Goal: Transaction & Acquisition: Purchase product/service

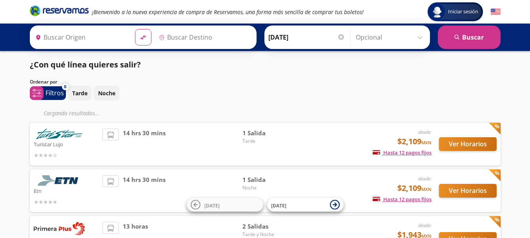
type input "[GEOGRAPHIC_DATA], [GEOGRAPHIC_DATA]"
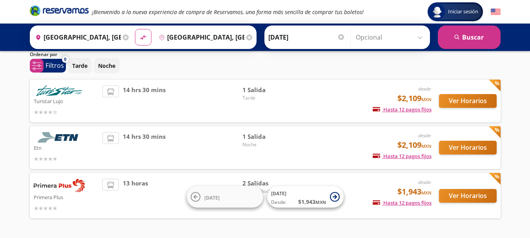
scroll to position [39, 0]
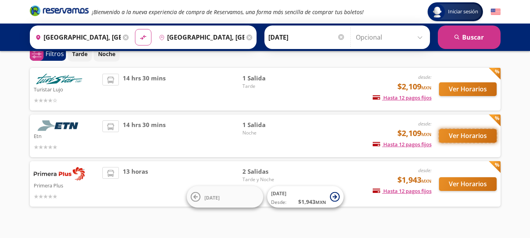
click at [459, 136] on button "Ver Horarios" at bounding box center [468, 136] width 58 height 14
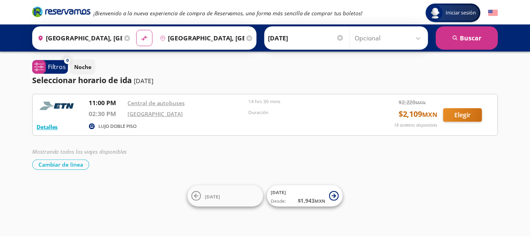
scroll to position [39, 0]
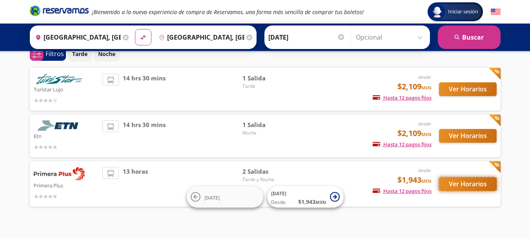
click at [485, 186] on button "Ver Horarios" at bounding box center [468, 184] width 58 height 14
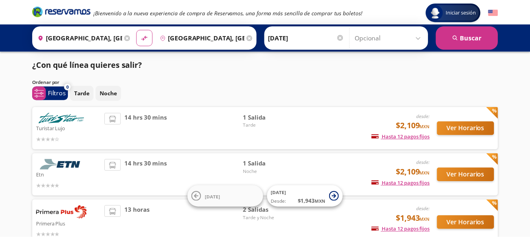
scroll to position [39, 0]
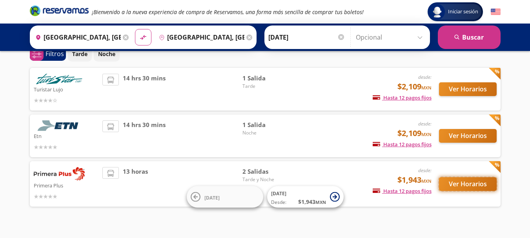
click at [475, 183] on button "Ver Horarios" at bounding box center [468, 184] width 58 height 14
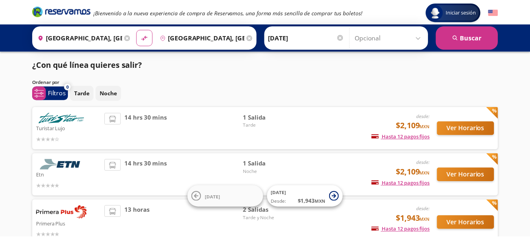
scroll to position [39, 0]
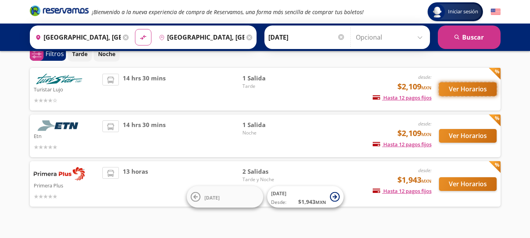
click at [466, 91] on button "Ver Horarios" at bounding box center [468, 89] width 58 height 14
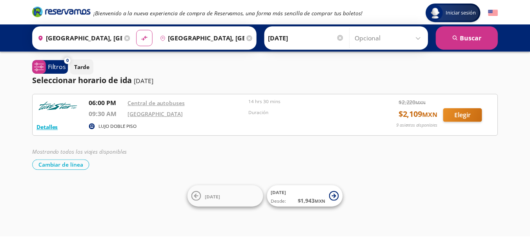
scroll to position [39, 0]
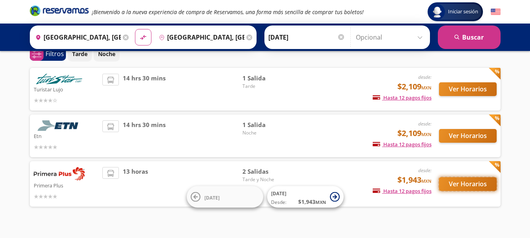
click at [488, 182] on button "Ver Horarios" at bounding box center [468, 184] width 58 height 14
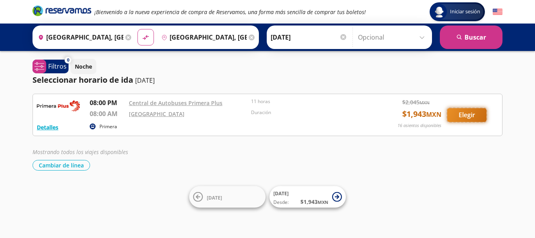
click at [470, 116] on button "Elegir" at bounding box center [467, 115] width 39 height 14
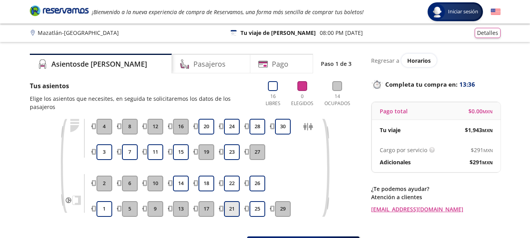
click at [232, 205] on button "21" at bounding box center [232, 209] width 16 height 16
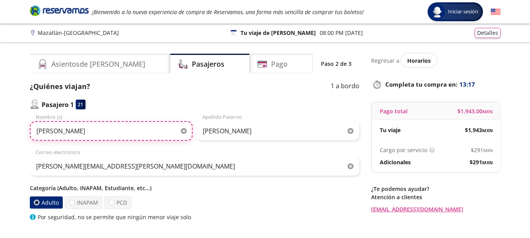
drag, startPoint x: 72, startPoint y: 122, endPoint x: 2, endPoint y: 114, distance: 70.9
click at [2, 114] on div "Group 9 Created with Sketch. Datos para la compra Mazatlán - [GEOGRAPHIC_DATA] …" at bounding box center [265, 181] width 530 height 363
paste input "[PERSON_NAME]"
type input "[PERSON_NAME]"
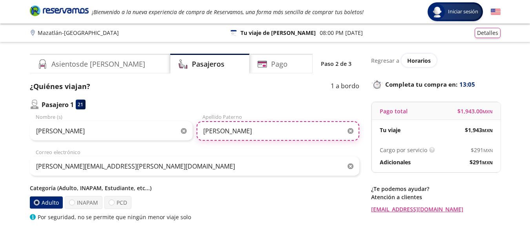
drag, startPoint x: 251, startPoint y: 131, endPoint x: 176, endPoint y: 125, distance: 75.5
click at [176, 125] on div "[PERSON_NAME] Nombre (s) [PERSON_NAME] Apellido Paterno" at bounding box center [194, 126] width 329 height 27
paste input "[PERSON_NAME]"
type input "[PERSON_NAME]"
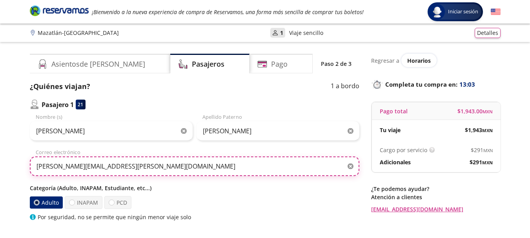
click at [230, 160] on input "[PERSON_NAME][EMAIL_ADDRESS][PERSON_NAME][DOMAIN_NAME]" at bounding box center [194, 166] width 329 height 20
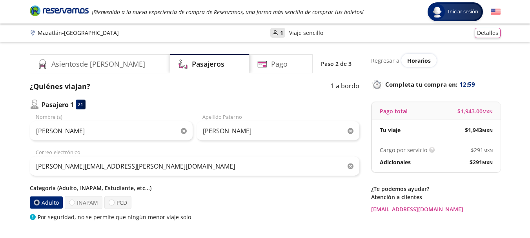
click at [260, 206] on div "Adulto INAPAM PCD" at bounding box center [194, 202] width 329 height 13
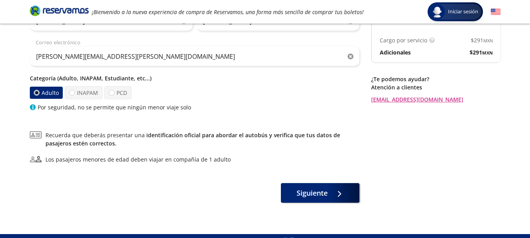
scroll to position [118, 0]
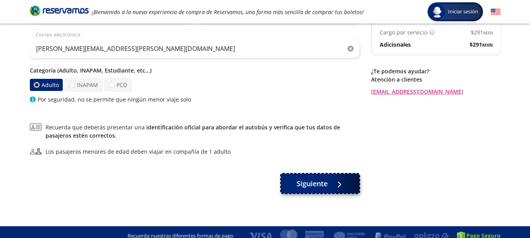
click at [314, 180] on span "Siguiente" at bounding box center [311, 183] width 31 height 11
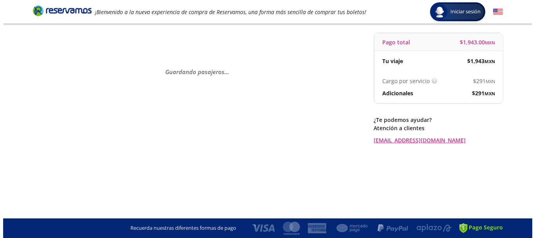
scroll to position [0, 0]
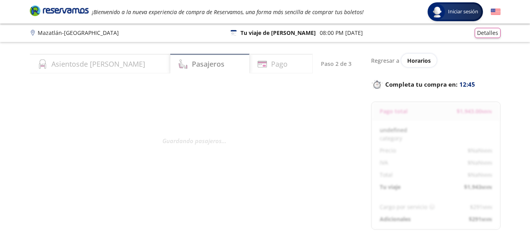
select select "MX"
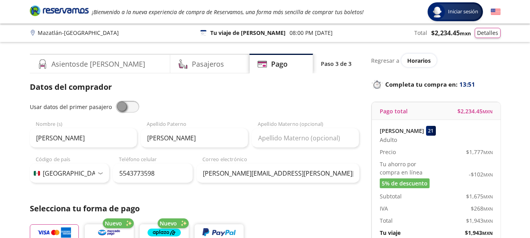
click at [133, 107] on span at bounding box center [128, 107] width 24 height 12
click at [116, 101] on input "checkbox" at bounding box center [116, 101] width 0 height 0
type input "[PERSON_NAME]"
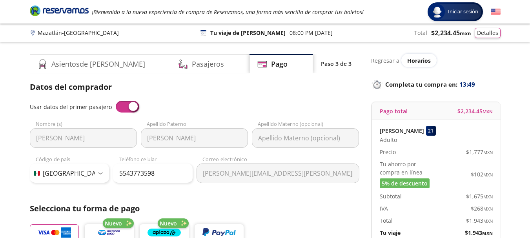
click at [195, 100] on div "Datos del comprador Usar datos del primer pasajero [PERSON_NAME] Nombre (s) [PE…" at bounding box center [194, 132] width 329 height 102
click at [485, 34] on button "Detalles" at bounding box center [487, 32] width 26 height 10
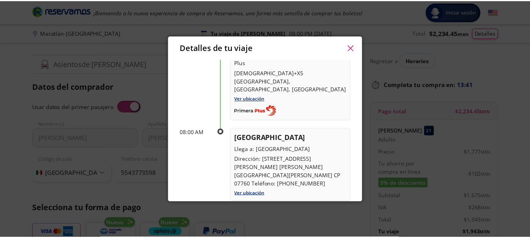
scroll to position [78, 0]
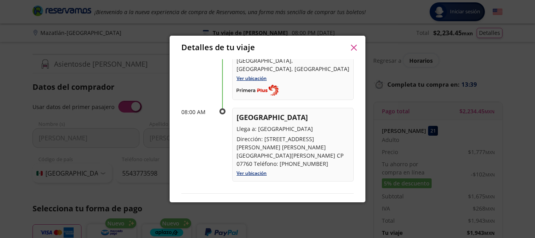
click at [2, 158] on div "Detalles de tu viaje Pago total $ 2,234.45 MXN [PERSON_NAME] 21 Adulto Precio $…" at bounding box center [267, 119] width 535 height 238
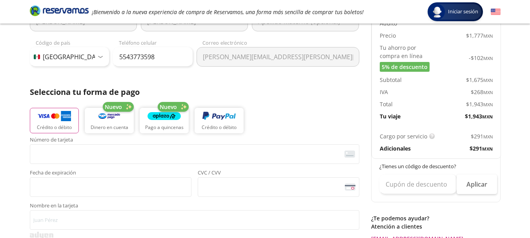
scroll to position [118, 0]
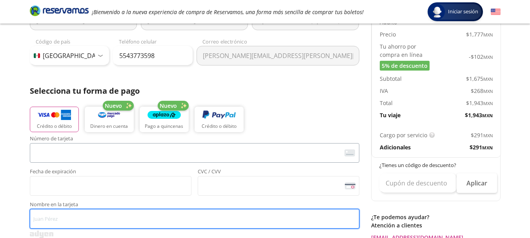
type input "[PERSON_NAME] [PERSON_NAME]"
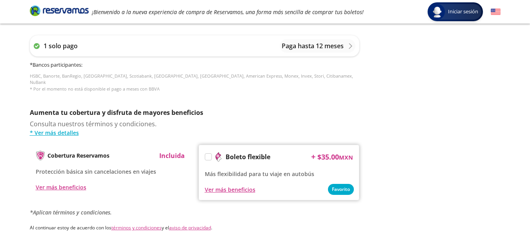
scroll to position [392, 0]
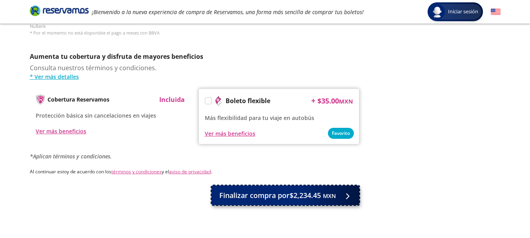
click at [279, 190] on span "Finalizar compra por $2,234.45 MXN" at bounding box center [277, 195] width 116 height 11
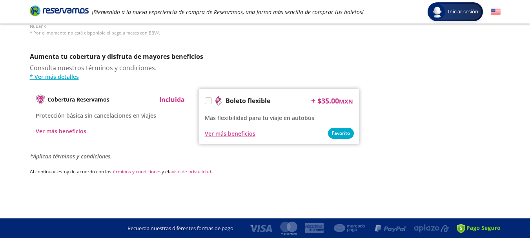
scroll to position [0, 0]
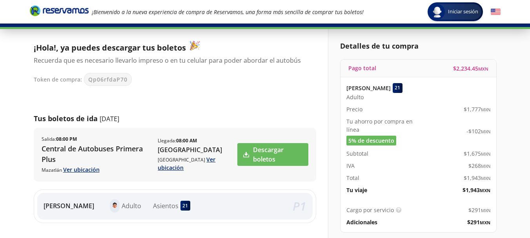
scroll to position [39, 0]
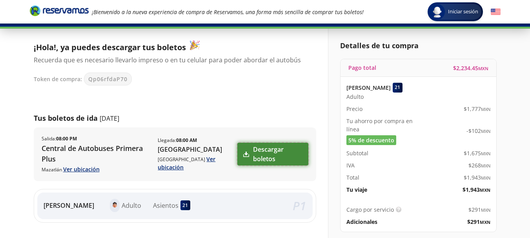
click at [272, 151] on link "Descargar boletos" at bounding box center [272, 154] width 71 height 23
